Goal: Task Accomplishment & Management: Complete application form

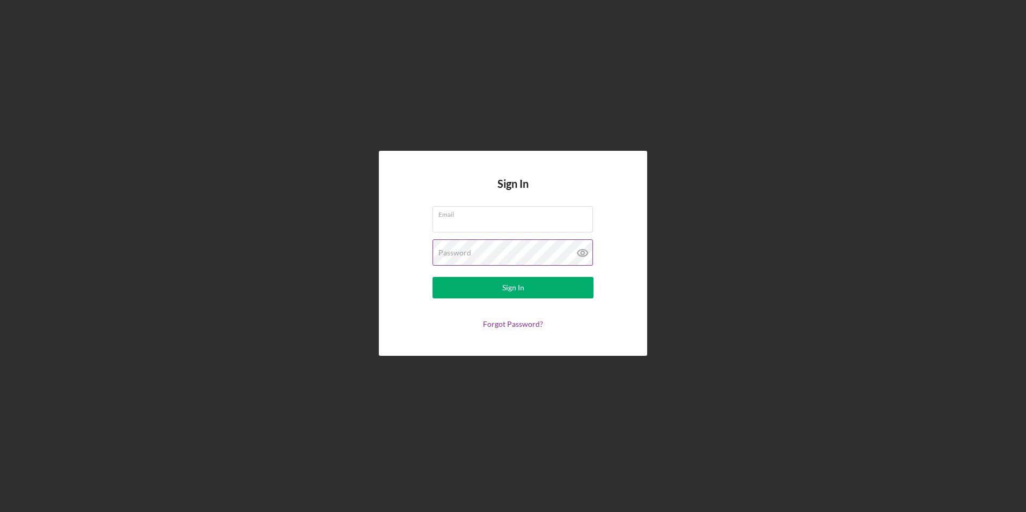
type input "[EMAIL_ADDRESS][DOMAIN_NAME]"
click at [586, 250] on icon at bounding box center [582, 252] width 27 height 27
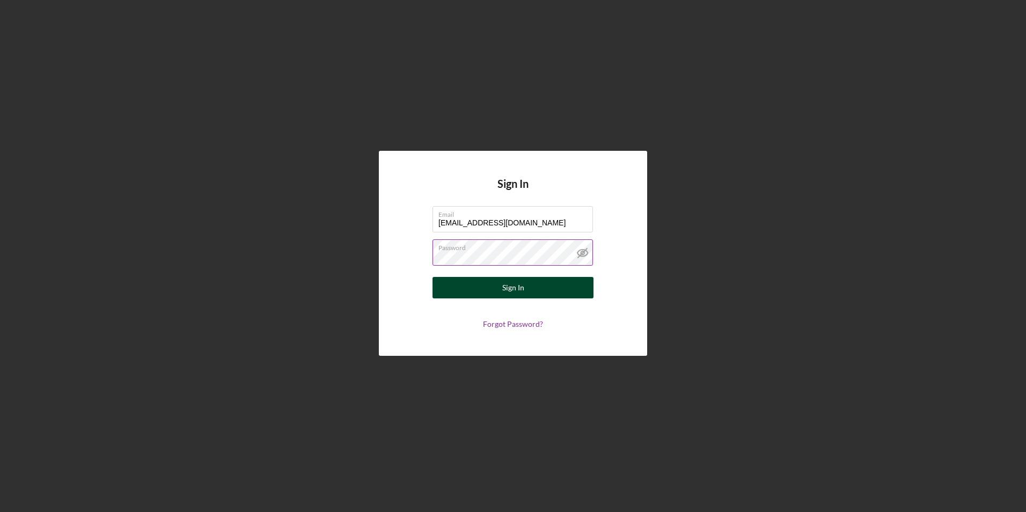
click at [514, 293] on div "Sign In" at bounding box center [513, 287] width 22 height 21
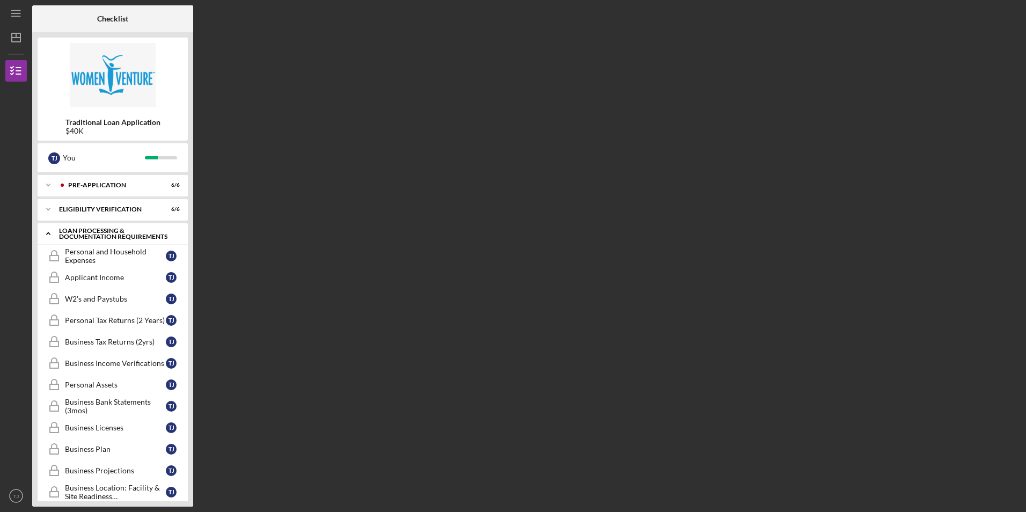
click at [54, 234] on icon "Icon/Expander" at bounding box center [48, 233] width 21 height 21
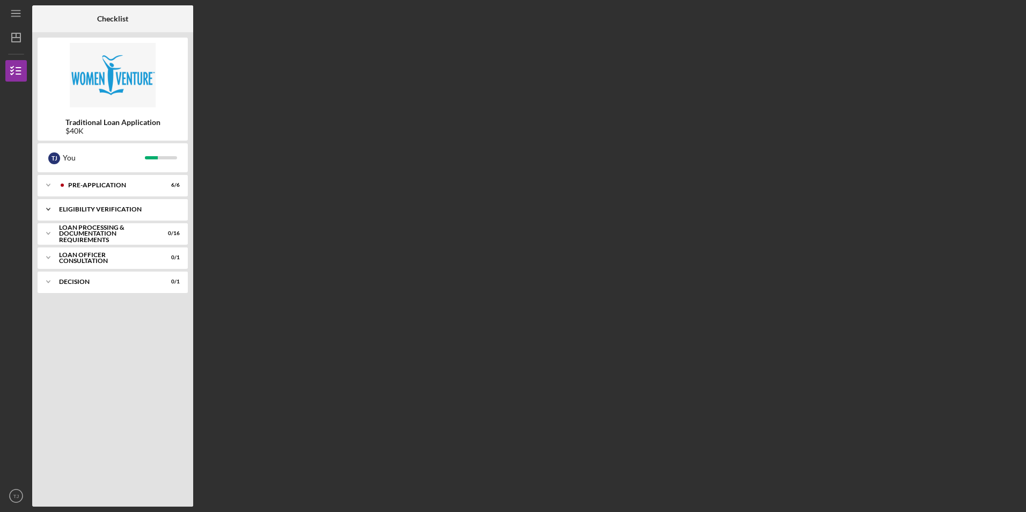
click at [109, 210] on div "Eligibility Verification" at bounding box center [116, 209] width 115 height 6
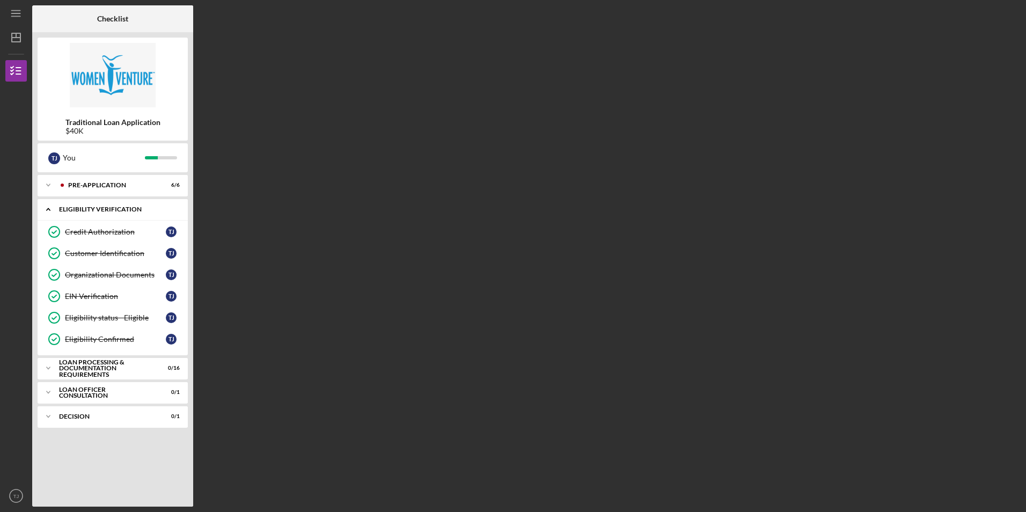
click at [109, 210] on div "Eligibility Verification" at bounding box center [116, 209] width 115 height 6
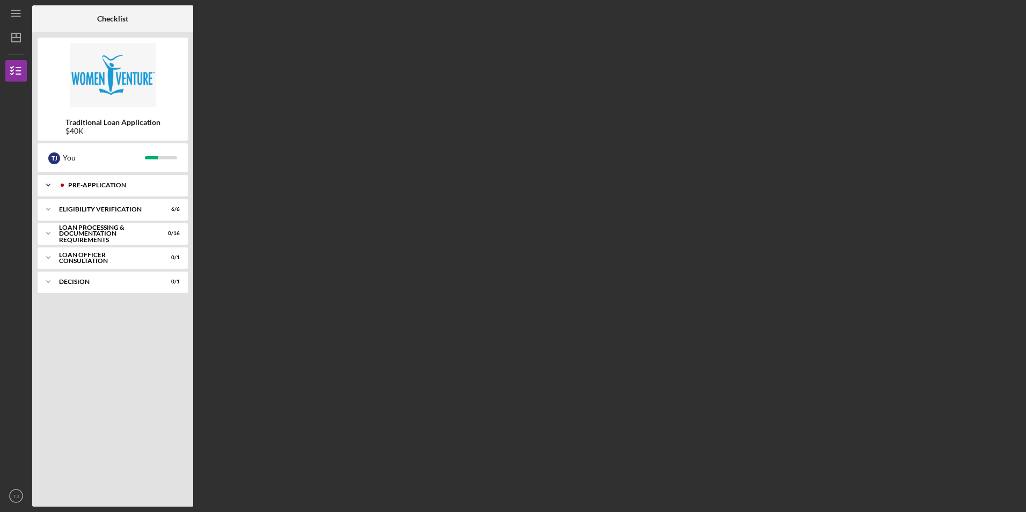
click at [106, 185] on div "Pre-Application" at bounding box center [121, 185] width 106 height 6
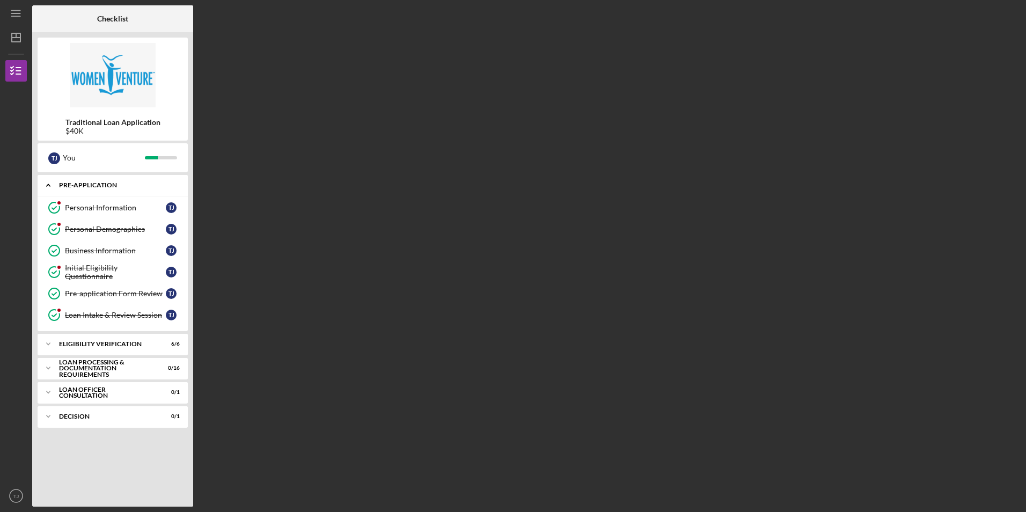
click at [106, 185] on div "Pre-Application" at bounding box center [116, 185] width 115 height 6
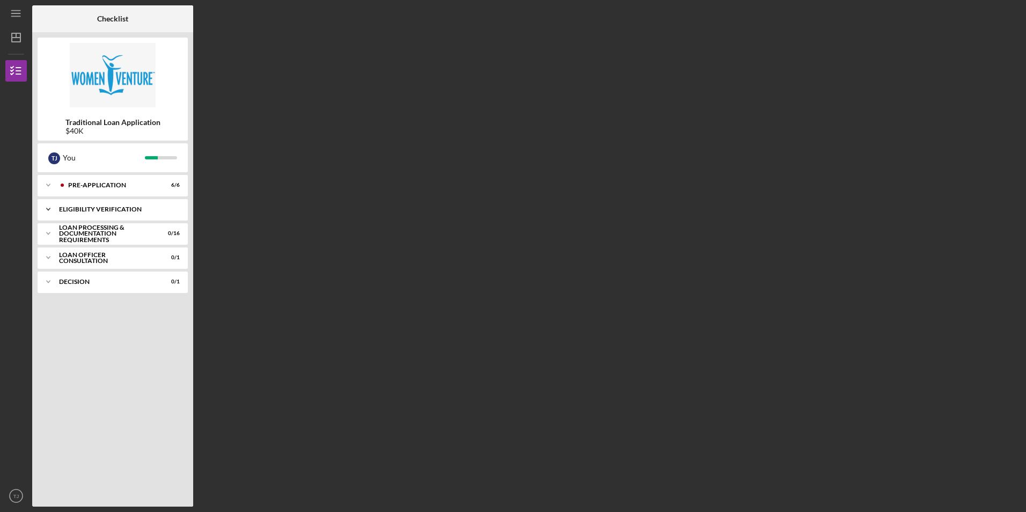
click at [106, 206] on div "Eligibility Verification" at bounding box center [116, 209] width 115 height 6
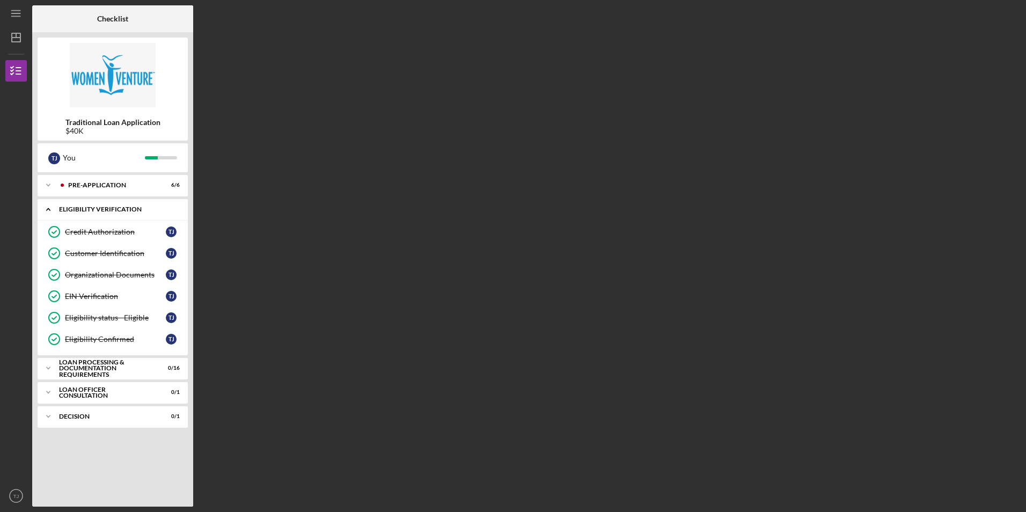
click at [106, 206] on div "Eligibility Verification" at bounding box center [116, 209] width 115 height 6
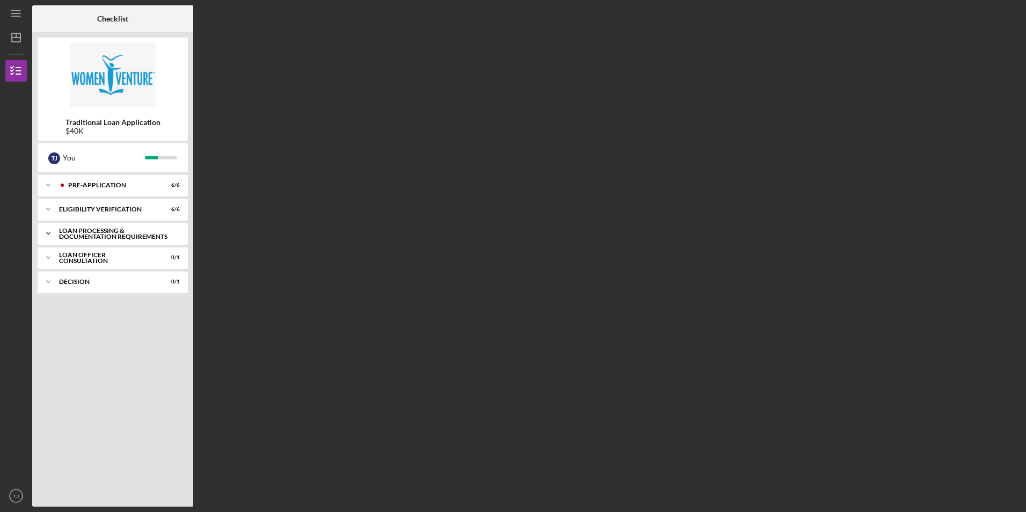
click at [106, 233] on div "Loan Processing & Documentation Requirements" at bounding box center [116, 234] width 115 height 12
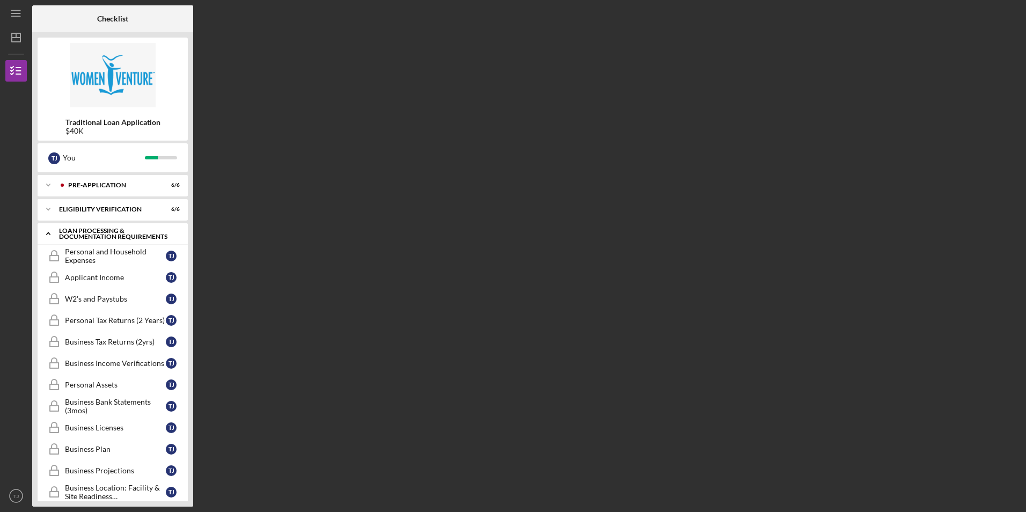
click at [104, 228] on div "Loan Processing & Documentation Requirements" at bounding box center [116, 234] width 115 height 12
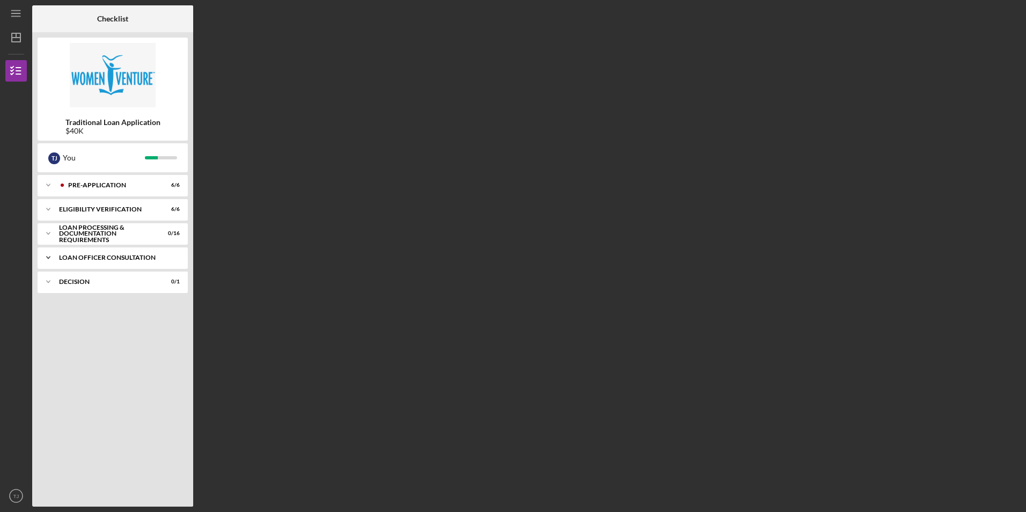
click at [110, 259] on div "Loan Officer Consultation" at bounding box center [116, 257] width 115 height 6
click at [110, 232] on div "Loan Processing & Documentation Requirements" at bounding box center [116, 234] width 115 height 12
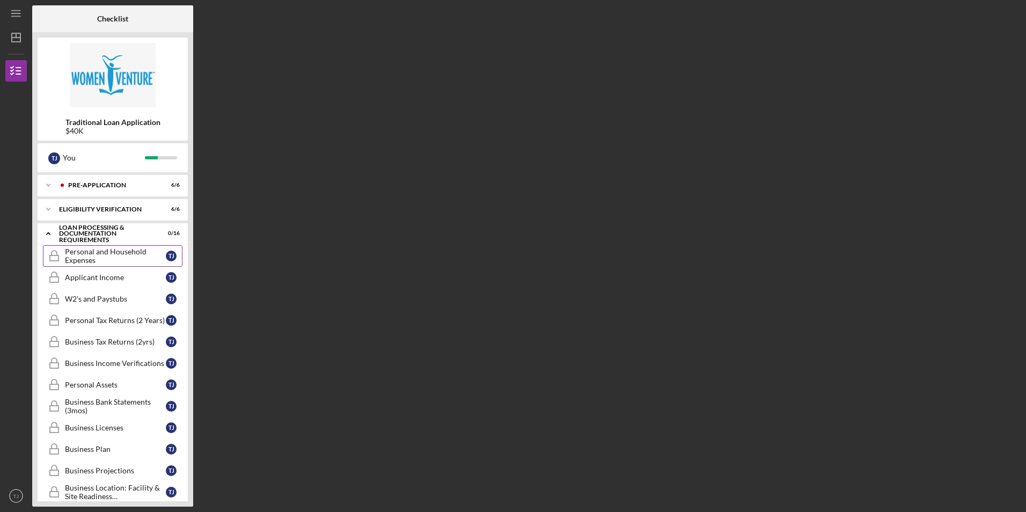
click at [127, 257] on div "Personal and Household Expenses" at bounding box center [115, 255] width 101 height 17
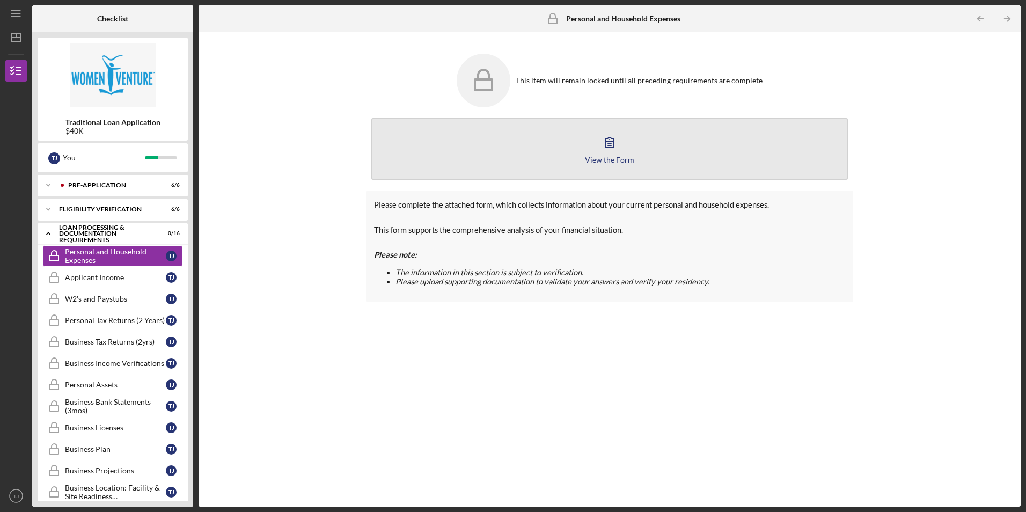
click at [602, 146] on icon "button" at bounding box center [609, 142] width 27 height 27
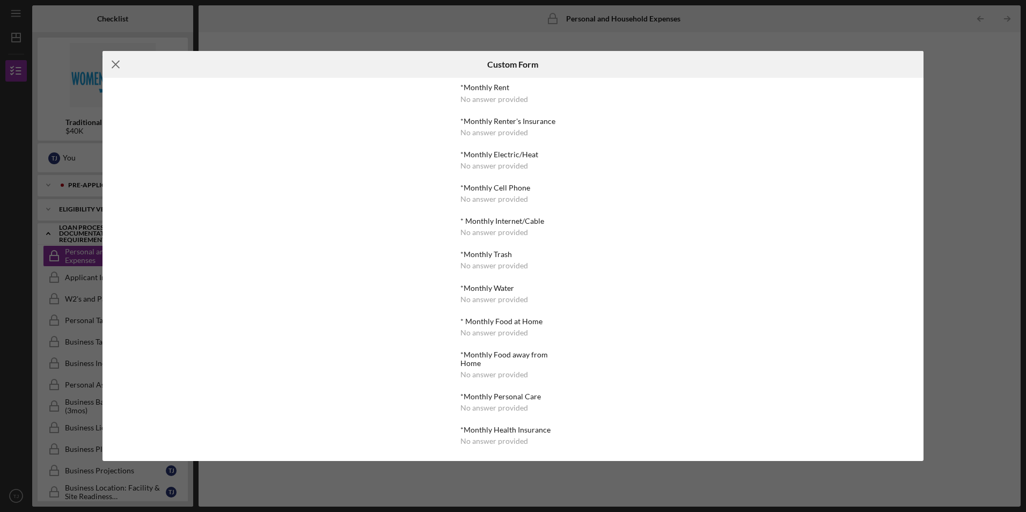
click at [113, 64] on icon "Icon/Menu Close" at bounding box center [116, 64] width 27 height 27
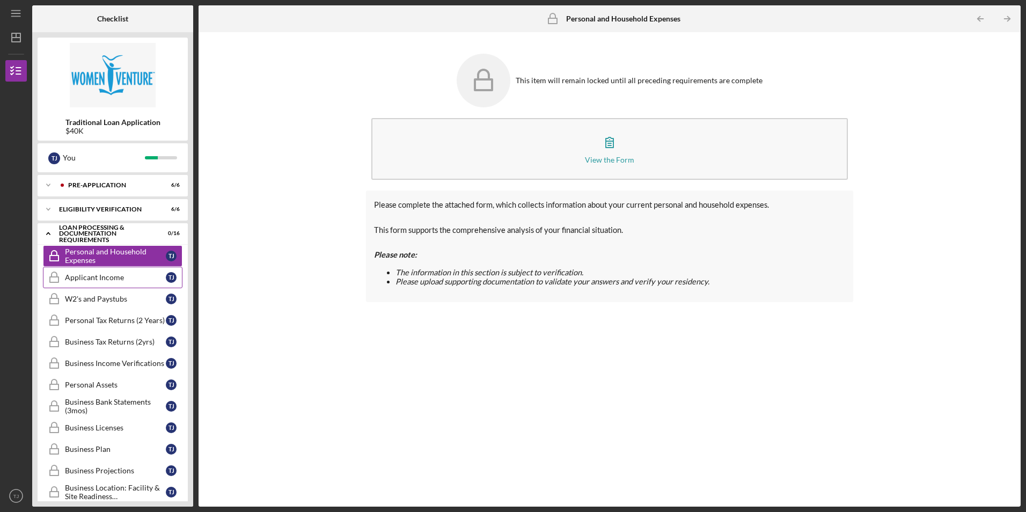
click at [129, 271] on link "Applicant Income Applicant Income T J" at bounding box center [113, 277] width 140 height 21
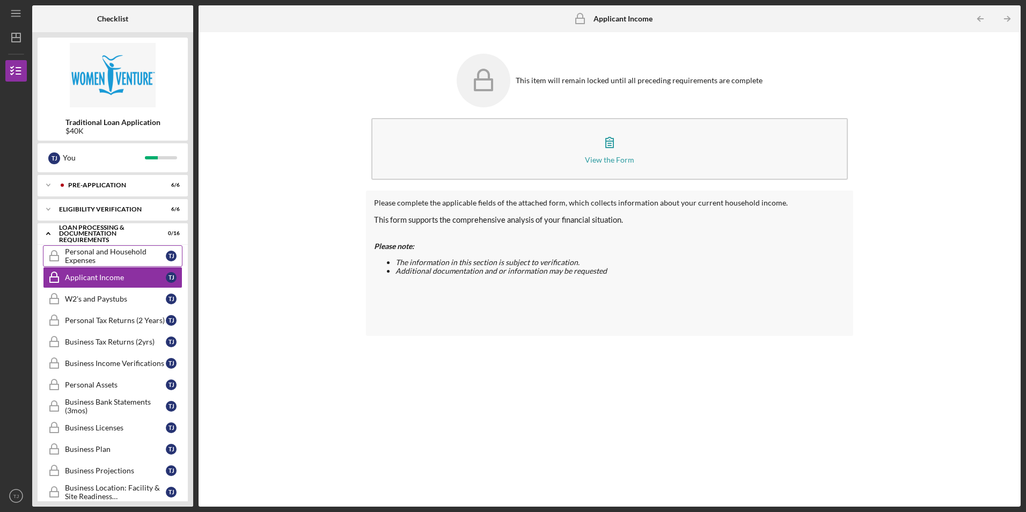
click at [115, 253] on div "Personal and Household Expenses" at bounding box center [115, 255] width 101 height 17
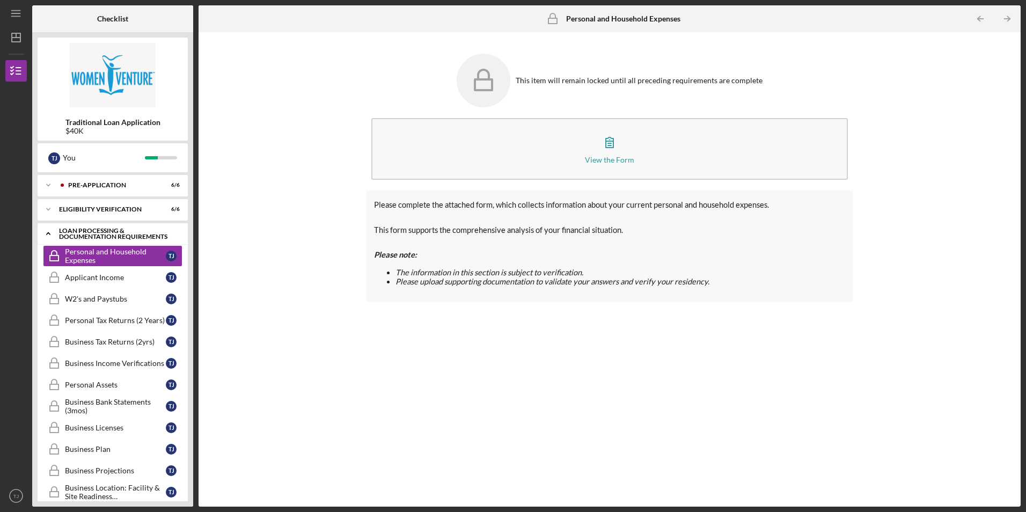
click at [45, 232] on icon "Icon/Expander" at bounding box center [48, 233] width 21 height 21
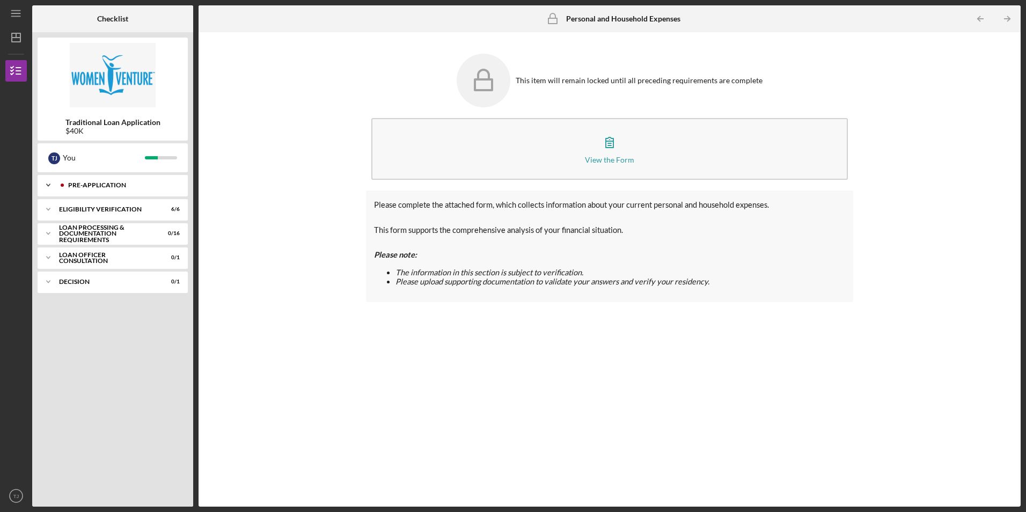
click at [99, 182] on div "Pre-Application" at bounding box center [121, 185] width 106 height 6
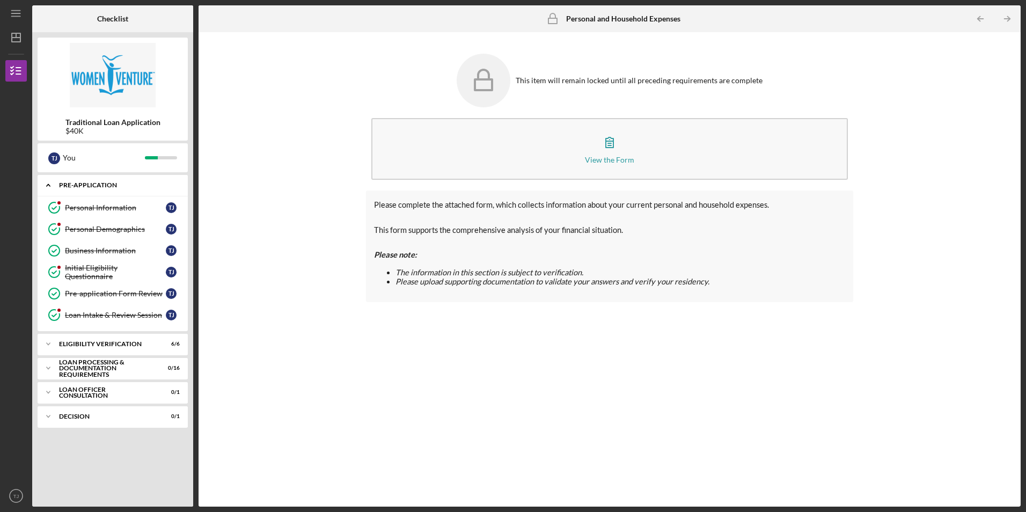
click at [99, 182] on div "Pre-Application" at bounding box center [116, 185] width 115 height 6
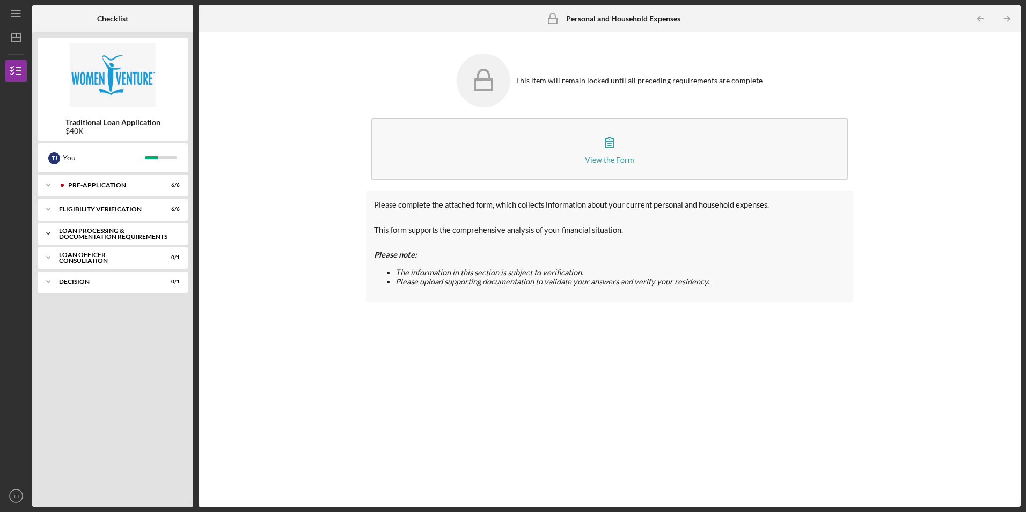
click at [52, 232] on icon "Icon/Expander" at bounding box center [48, 233] width 21 height 21
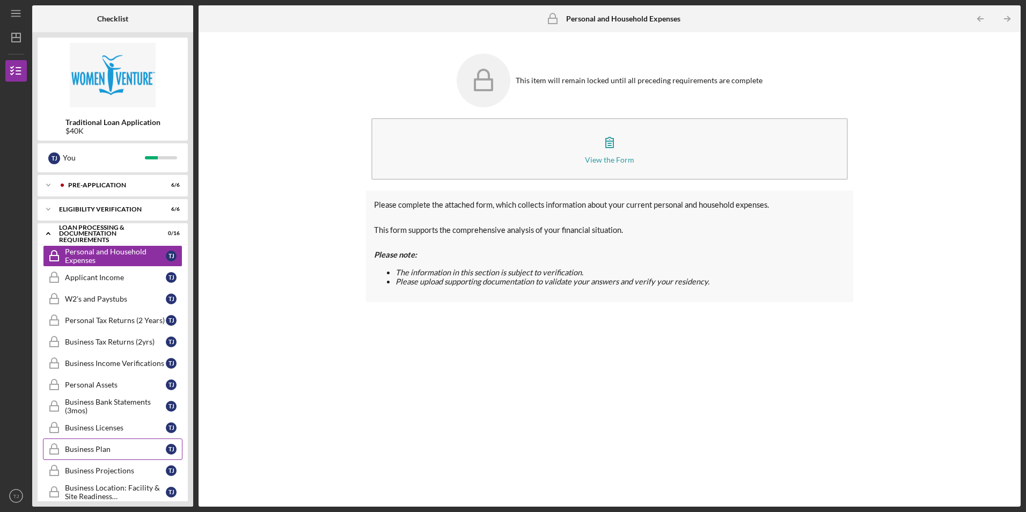
click at [102, 447] on div "Business Plan" at bounding box center [115, 449] width 101 height 9
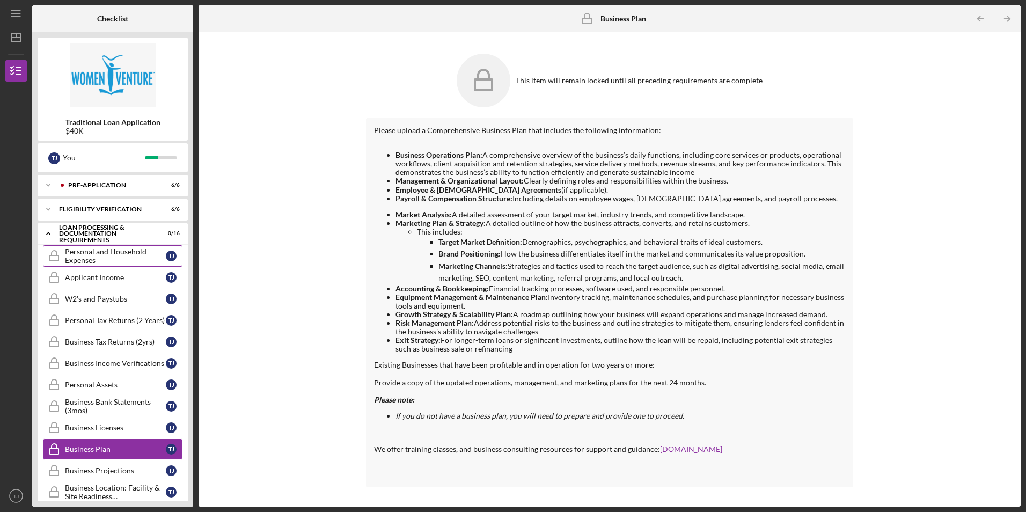
click at [98, 254] on div "Personal and Household Expenses" at bounding box center [115, 255] width 101 height 17
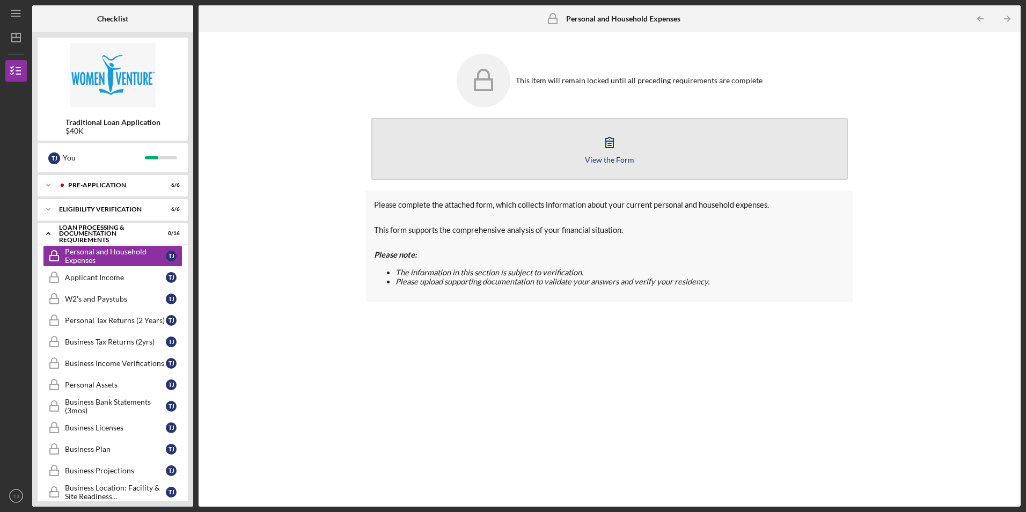
click at [598, 154] on icon "button" at bounding box center [609, 142] width 27 height 27
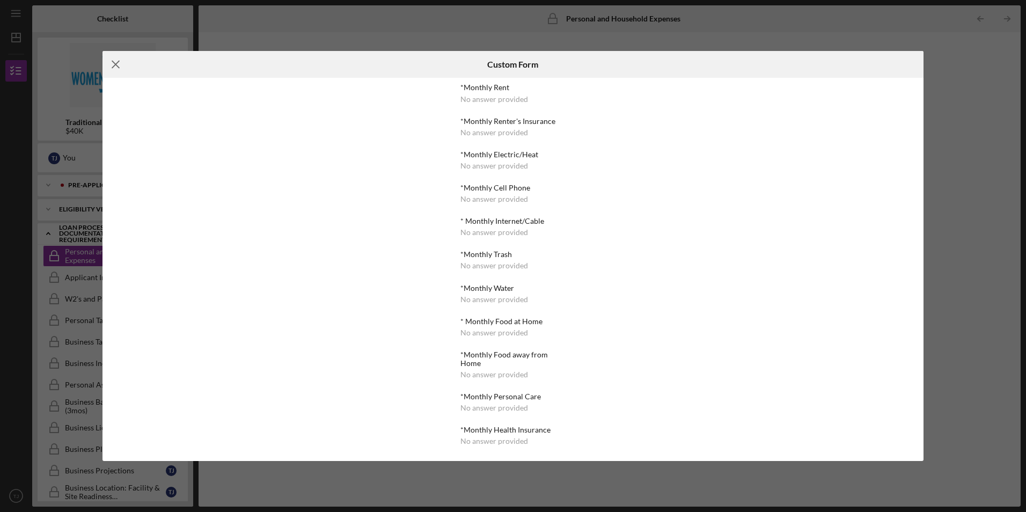
click at [121, 57] on icon "Icon/Menu Close" at bounding box center [116, 64] width 27 height 27
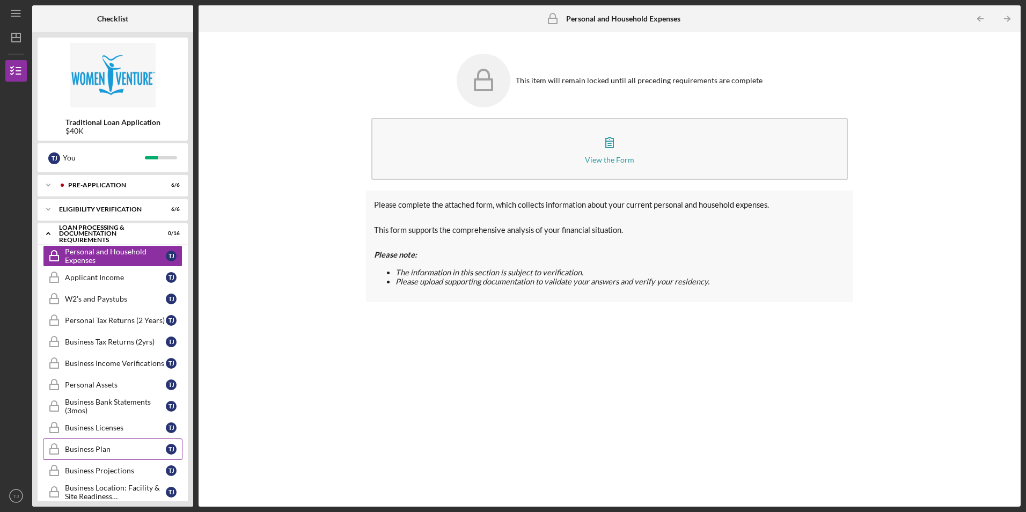
click at [128, 452] on div "Business Plan" at bounding box center [115, 449] width 101 height 9
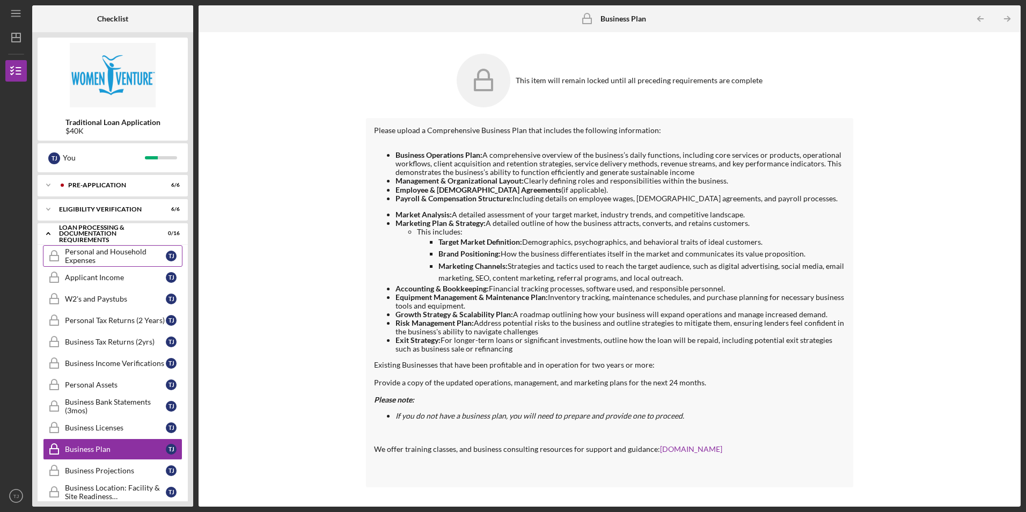
click at [99, 254] on div "Personal and Household Expenses" at bounding box center [115, 255] width 101 height 17
